Goal: Navigation & Orientation: Understand site structure

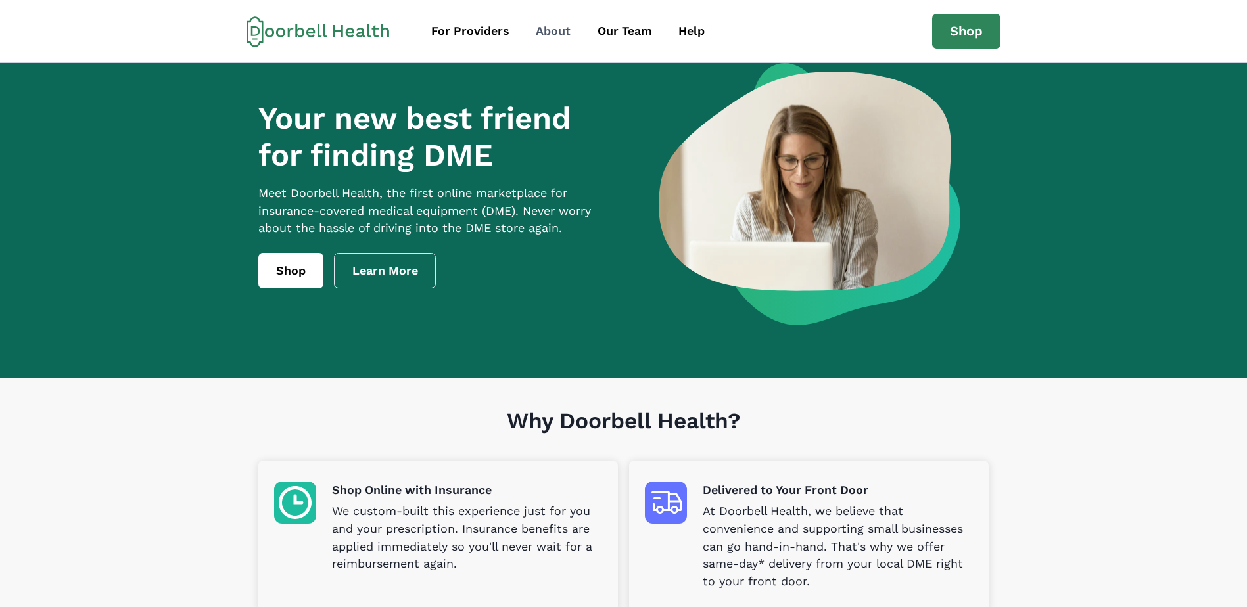
click at [562, 32] on div "About" at bounding box center [553, 31] width 35 height 18
click at [553, 30] on div "About" at bounding box center [553, 31] width 35 height 18
click at [547, 28] on div "About" at bounding box center [553, 31] width 35 height 18
click at [400, 288] on link "Learn More" at bounding box center [385, 270] width 103 height 35
click at [624, 37] on div "Our Team" at bounding box center [624, 31] width 55 height 18
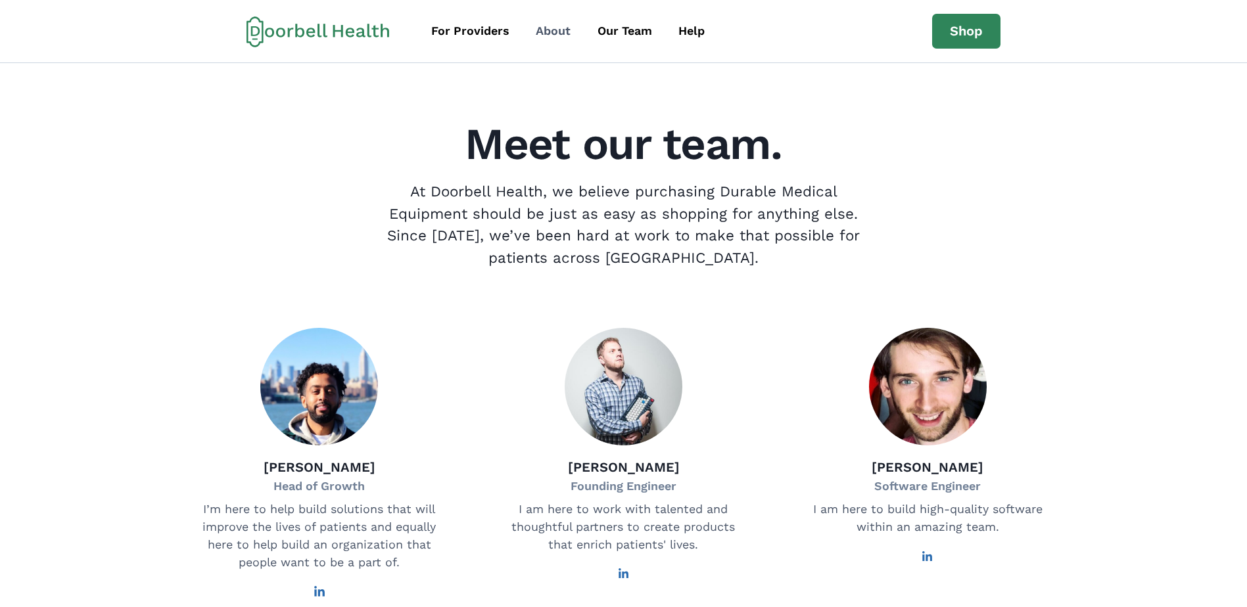
click at [551, 34] on div "About" at bounding box center [553, 31] width 35 height 18
